Goal: Browse casually

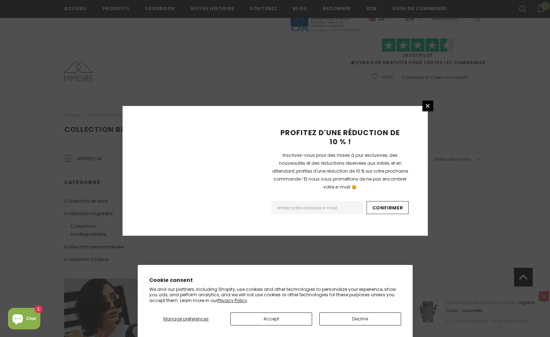
scroll to position [420, 0]
